Goal: Information Seeking & Learning: Find specific fact

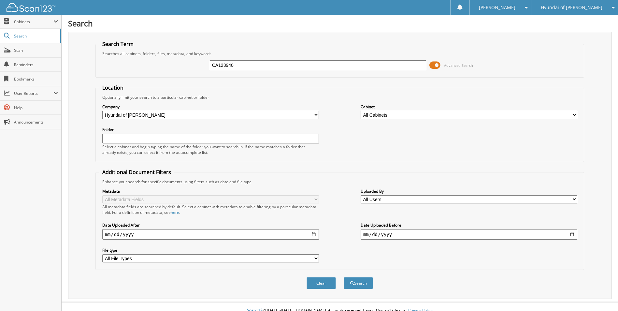
type input "CA123940"
click at [344, 277] on button "Search" at bounding box center [358, 283] width 29 height 12
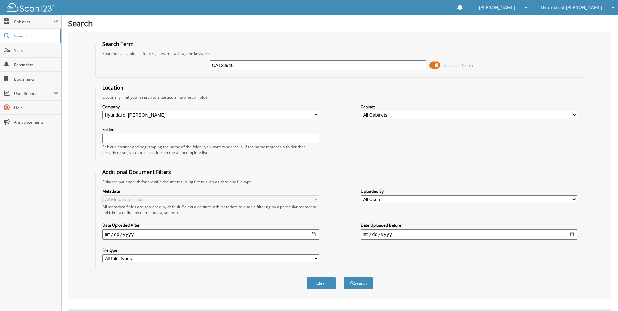
click at [615, 6] on div "Hyundai of Everett Lee Johnson Chevrolet Inc Lee Johnson Mazda Lee Johnson Niss…" at bounding box center [574, 7] width 87 height 15
click at [613, 7] on icon at bounding box center [611, 7] width 6 height 5
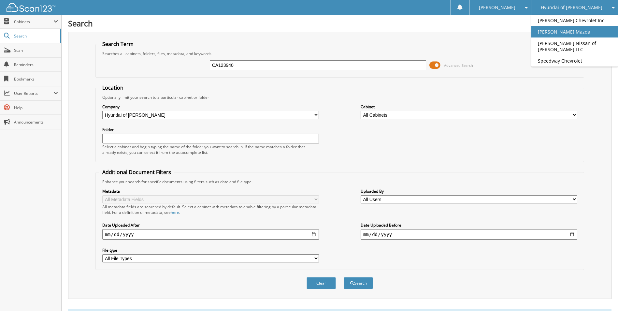
click at [602, 37] on link "[PERSON_NAME] Mazda" at bounding box center [574, 31] width 87 height 11
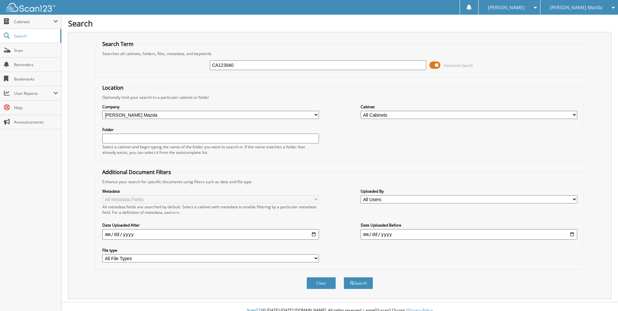
type input "CA123940"
click at [344, 277] on button "Search" at bounding box center [358, 283] width 29 height 12
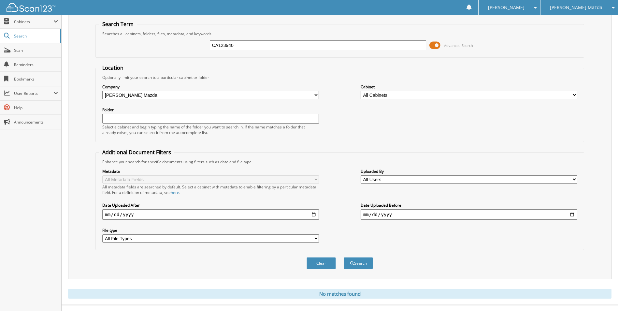
scroll to position [31, 0]
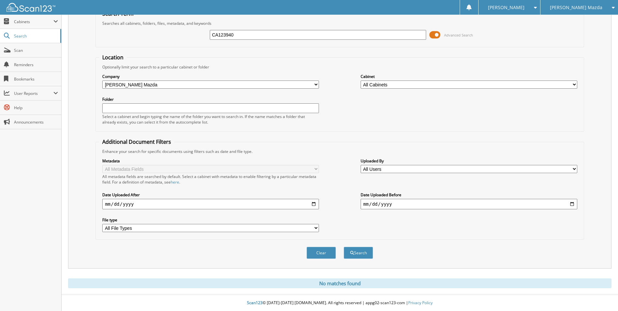
click at [602, 7] on span "[PERSON_NAME] Mazda" at bounding box center [576, 8] width 52 height 4
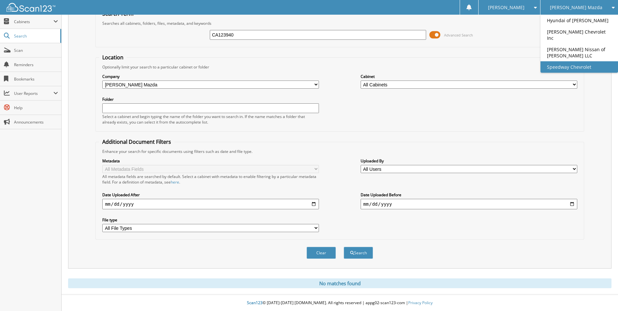
click at [586, 66] on link "Speedway Chevrolet" at bounding box center [579, 66] width 78 height 11
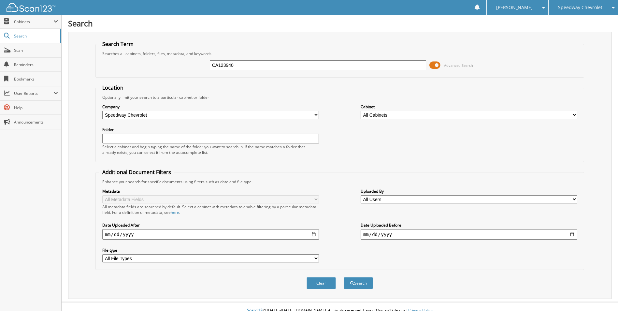
type input "CA123940"
click at [344, 277] on button "Search" at bounding box center [358, 283] width 29 height 12
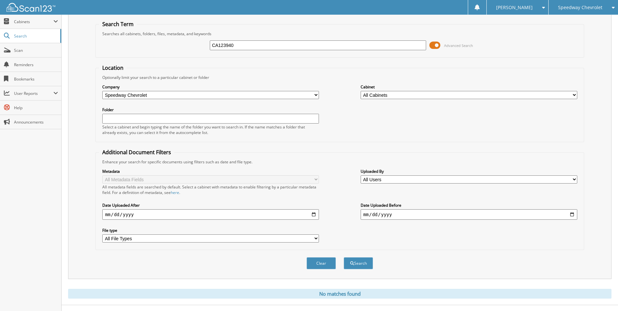
scroll to position [31, 0]
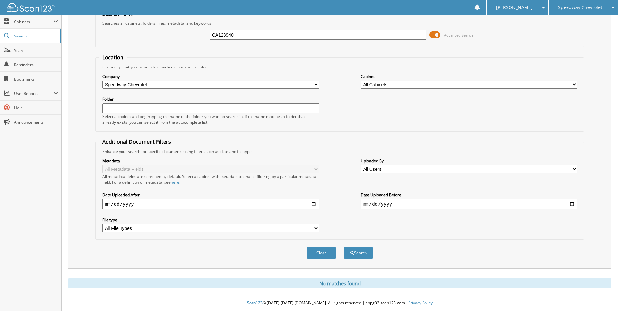
click at [611, 7] on icon at bounding box center [611, 7] width 6 height 5
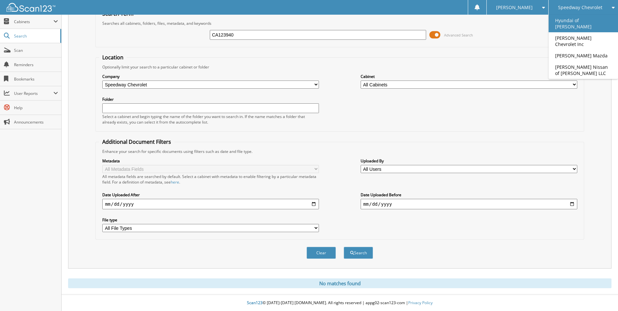
click at [581, 22] on link "Hyundai of [PERSON_NAME]" at bounding box center [583, 24] width 69 height 18
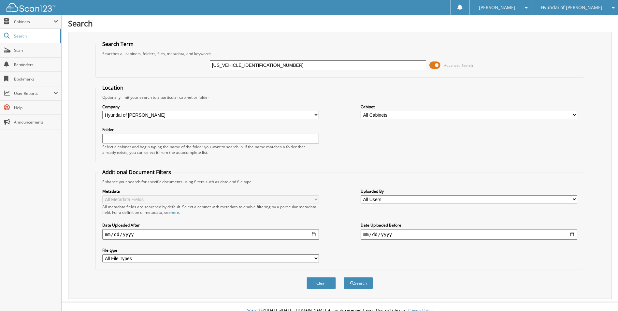
type input "[US_VEHICLE_IDENTIFICATION_NUMBER]"
click at [344, 277] on button "Search" at bounding box center [358, 283] width 29 height 12
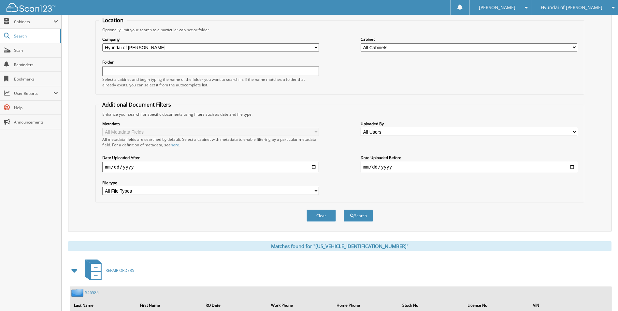
scroll to position [102, 0]
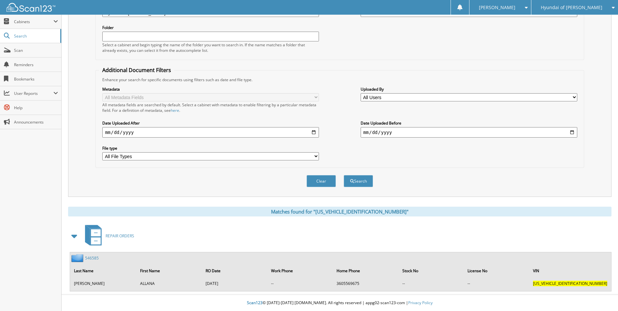
click at [91, 258] on link "546585" at bounding box center [92, 258] width 14 height 6
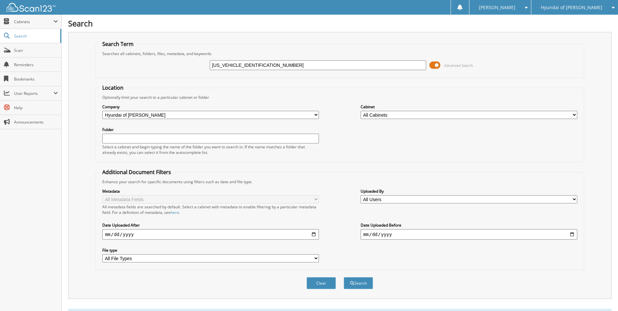
click at [267, 65] on input "KMHFH4JG3CA123940" at bounding box center [318, 65] width 217 height 10
type input "239655"
click at [344, 277] on button "Search" at bounding box center [358, 283] width 29 height 12
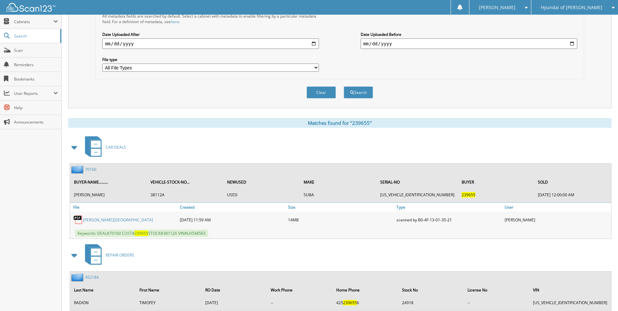
scroll to position [326, 0]
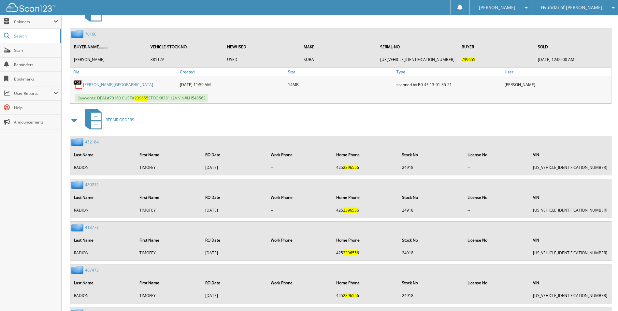
click at [90, 33] on link "70160" at bounding box center [90, 34] width 11 height 6
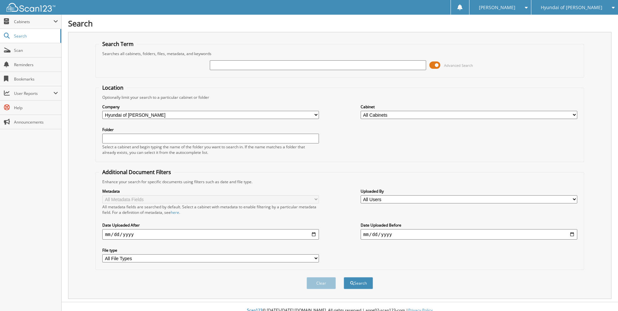
click at [603, 7] on div "Hyundai of [PERSON_NAME]" at bounding box center [575, 7] width 80 height 15
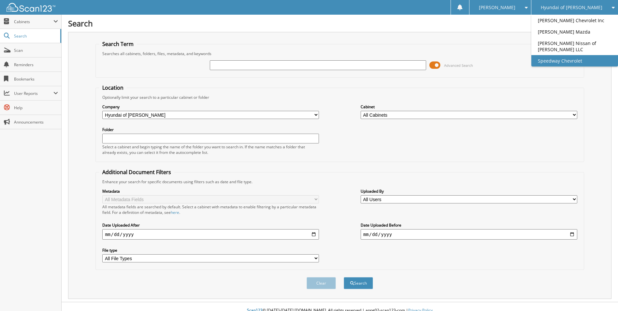
click at [594, 64] on link "Speedway Chevrolet" at bounding box center [574, 60] width 87 height 11
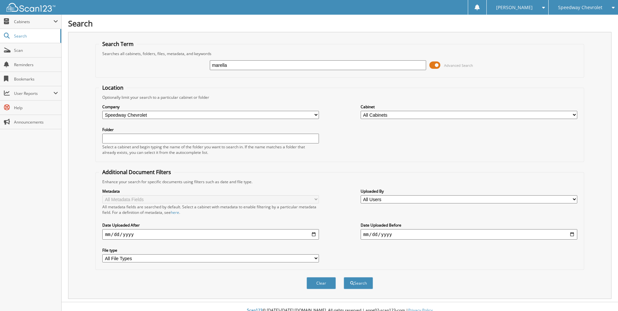
type input "marella"
click at [344, 277] on button "Search" at bounding box center [358, 283] width 29 height 12
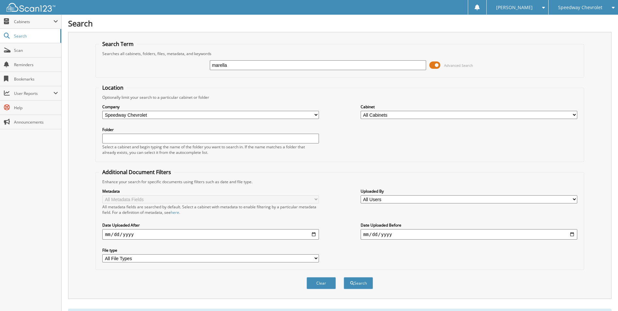
scroll to position [193, 0]
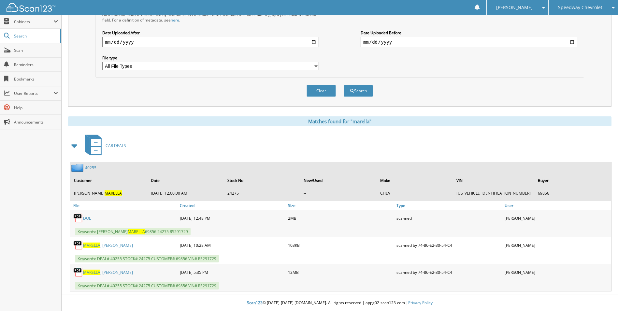
click at [94, 168] on link "40255" at bounding box center [90, 168] width 11 height 6
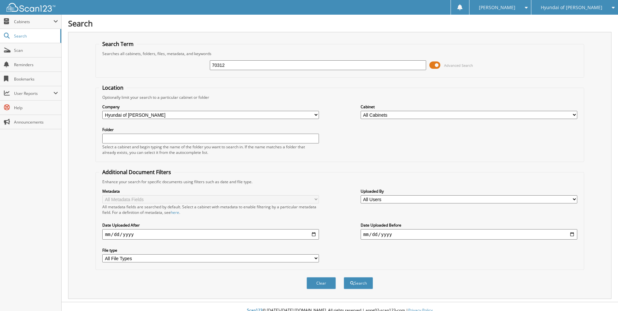
type input "70312"
click at [344, 277] on button "Search" at bounding box center [358, 283] width 29 height 12
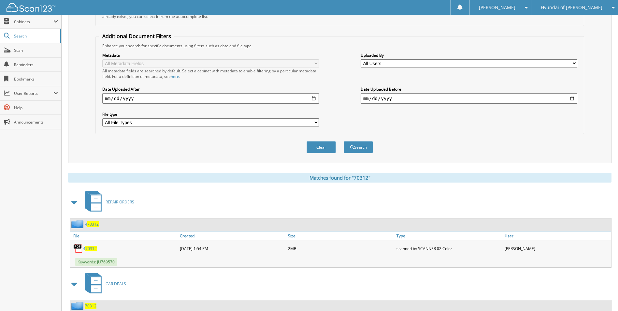
scroll to position [194, 0]
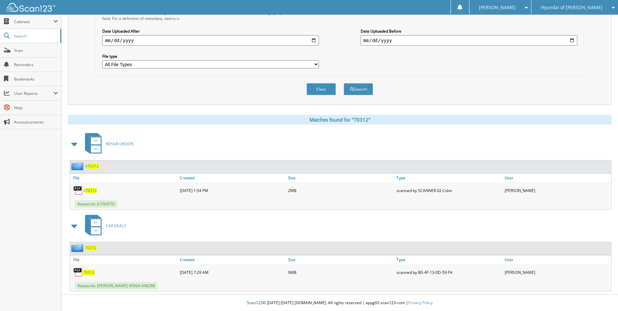
click at [93, 248] on span "70312" at bounding box center [90, 248] width 11 height 6
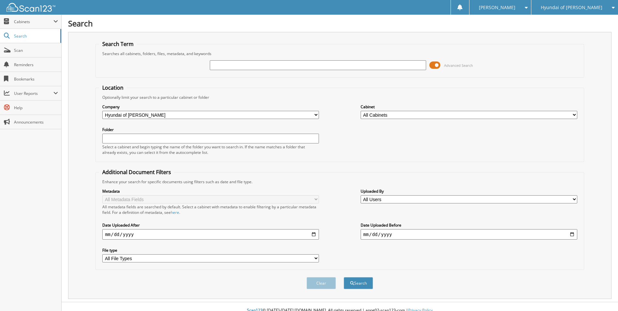
type input "7"
type input "37651"
click at [344, 277] on button "Search" at bounding box center [358, 283] width 29 height 12
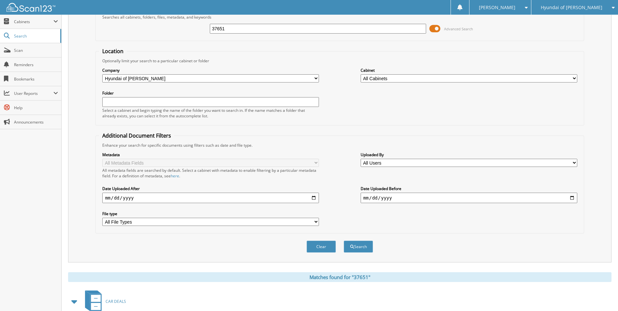
scroll to position [195, 0]
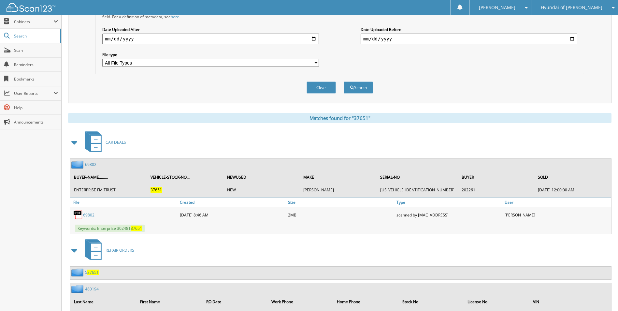
click at [92, 164] on link "69802" at bounding box center [90, 165] width 11 height 6
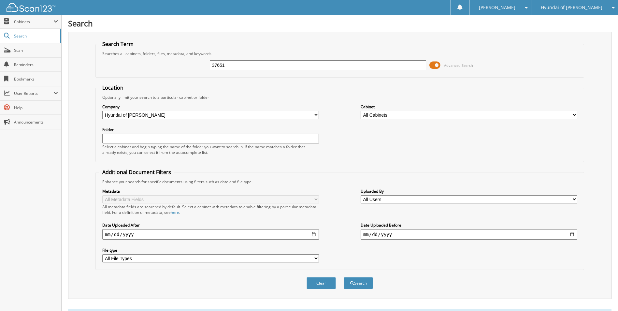
click at [236, 63] on input "37651" at bounding box center [318, 65] width 217 height 10
type input "36417"
click at [344, 277] on button "Search" at bounding box center [358, 283] width 29 height 12
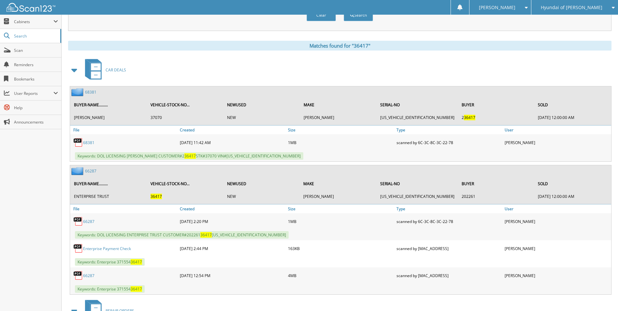
scroll to position [326, 0]
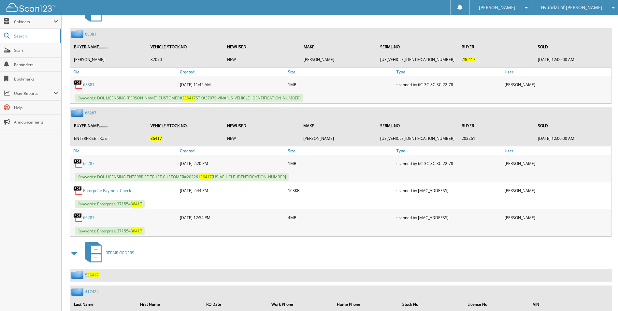
click at [91, 113] on link "66287" at bounding box center [90, 113] width 11 height 6
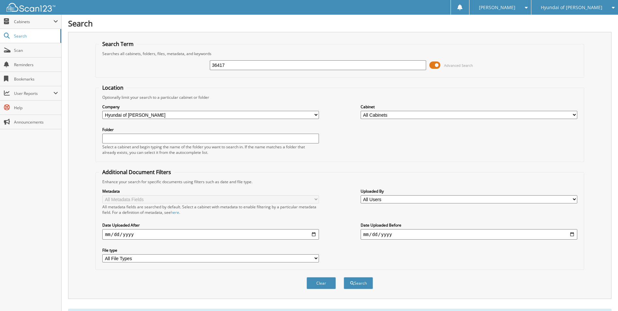
click at [238, 66] on input "36417" at bounding box center [318, 65] width 217 height 10
type input "enterprise"
click at [344, 277] on button "Search" at bounding box center [358, 283] width 29 height 12
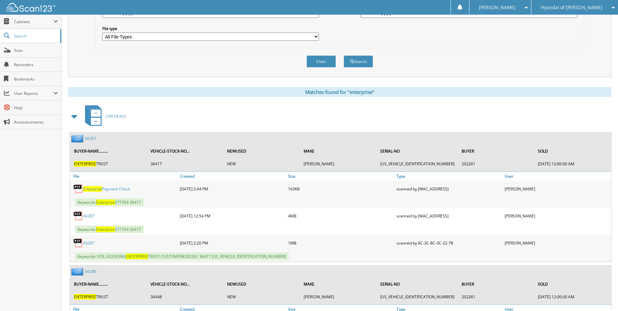
scroll to position [228, 0]
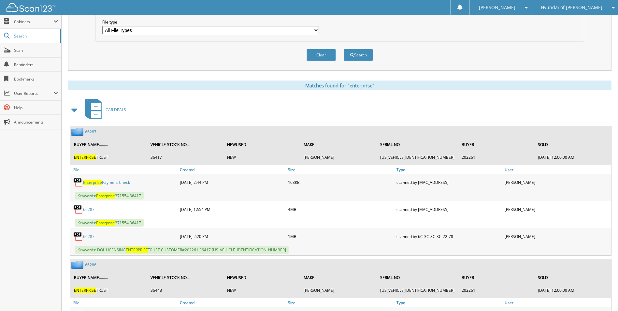
click at [91, 132] on link "66287" at bounding box center [90, 132] width 11 height 6
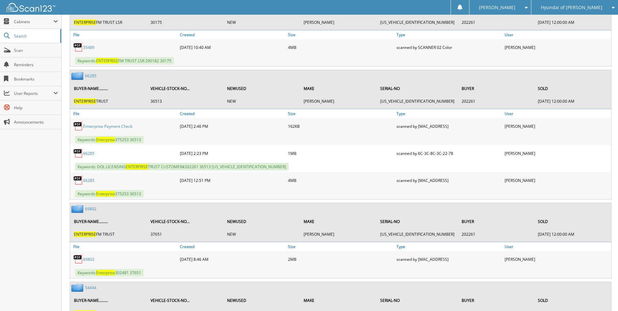
scroll to position [1270, 0]
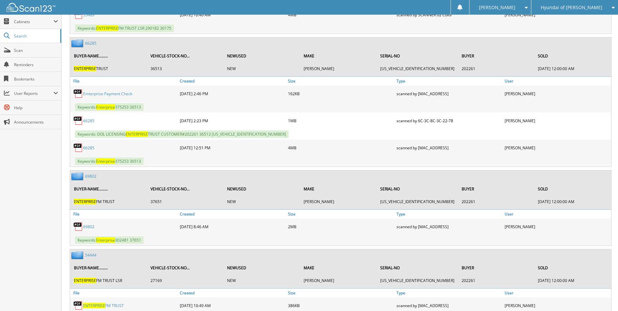
click at [93, 176] on link "69802" at bounding box center [90, 176] width 11 height 6
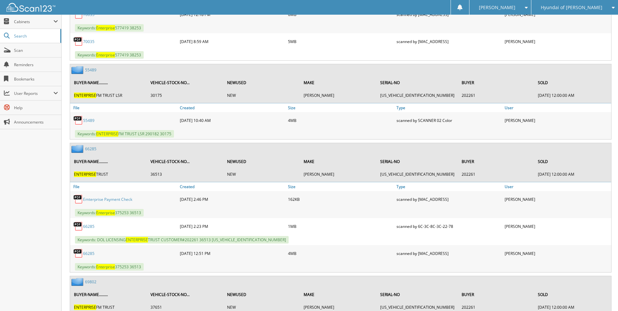
scroll to position [1173, 0]
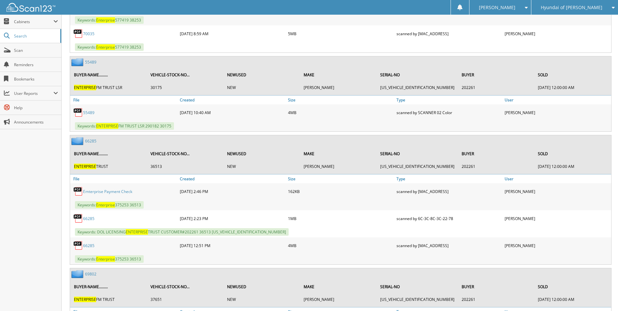
click at [92, 143] on link "66285" at bounding box center [90, 141] width 11 height 6
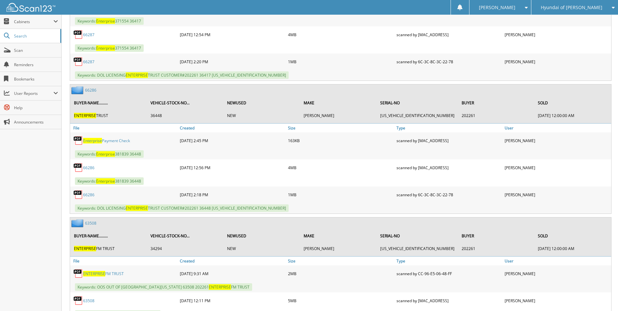
scroll to position [391, 0]
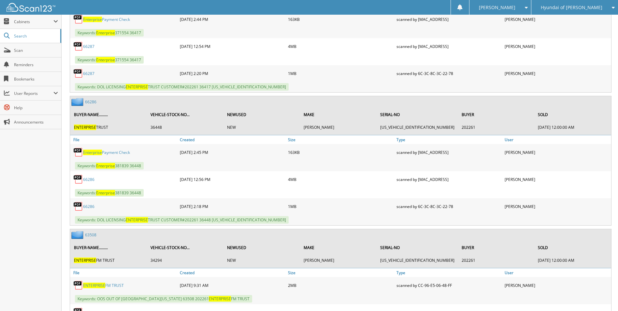
click at [90, 102] on link "66286" at bounding box center [90, 102] width 11 height 6
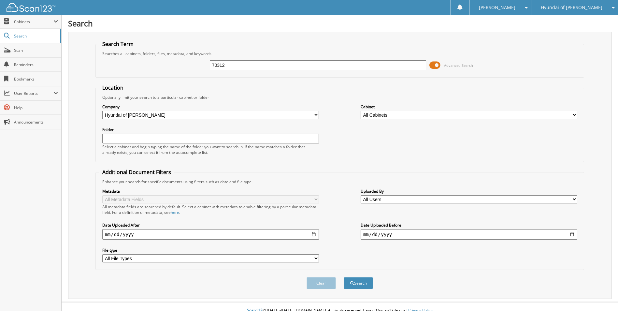
click at [238, 68] on input "70312" at bounding box center [318, 65] width 217 height 10
type input "kenison"
click at [344, 277] on button "Search" at bounding box center [358, 283] width 29 height 12
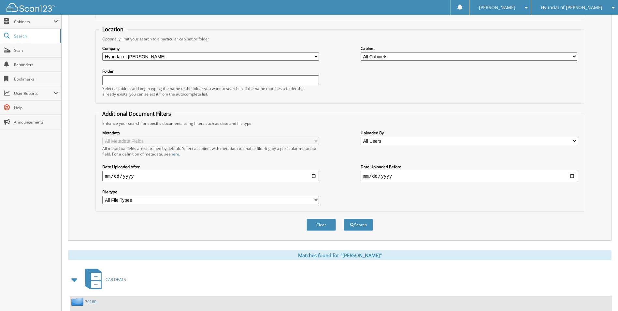
scroll to position [195, 0]
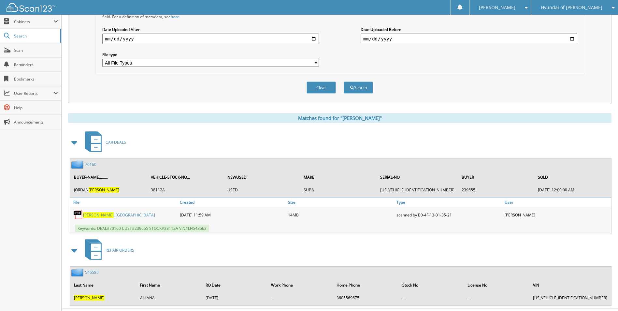
click at [93, 165] on link "70160" at bounding box center [90, 165] width 11 height 6
